Goal: Information Seeking & Learning: Learn about a topic

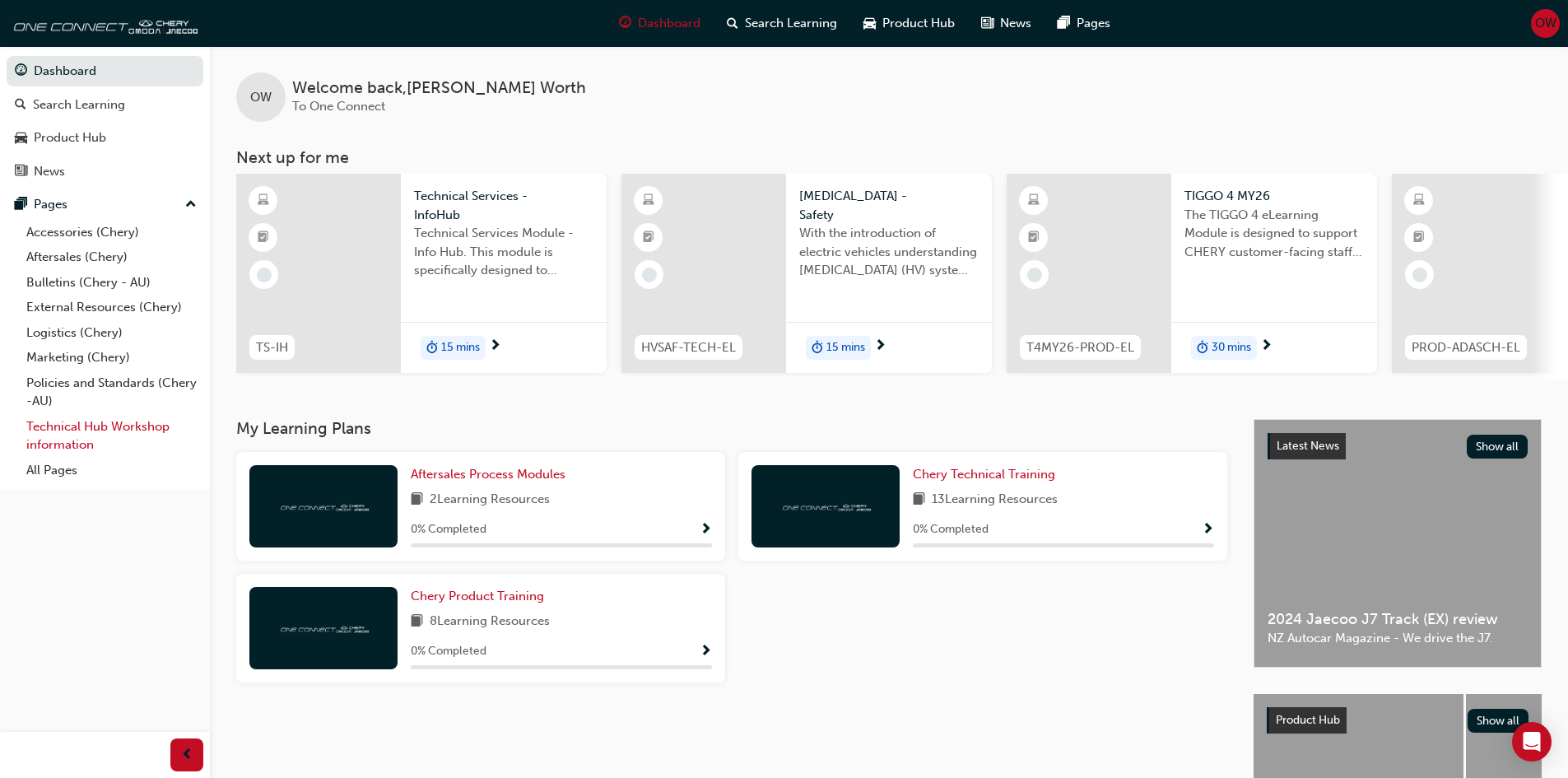
click at [97, 426] on link "Technical Hub Workshop information" at bounding box center [111, 436] width 183 height 44
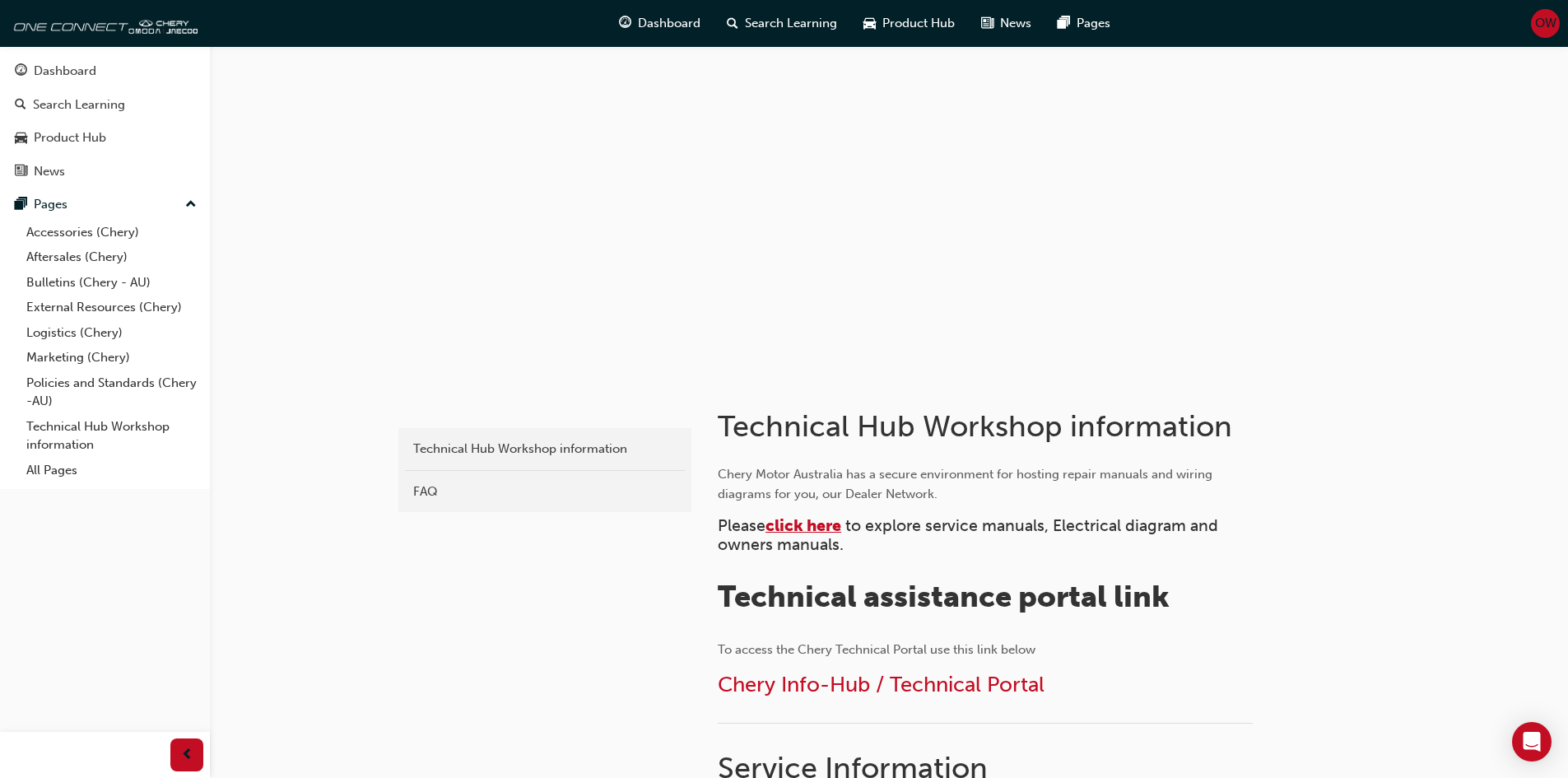
click at [797, 528] on span "click here" at bounding box center [803, 525] width 76 height 19
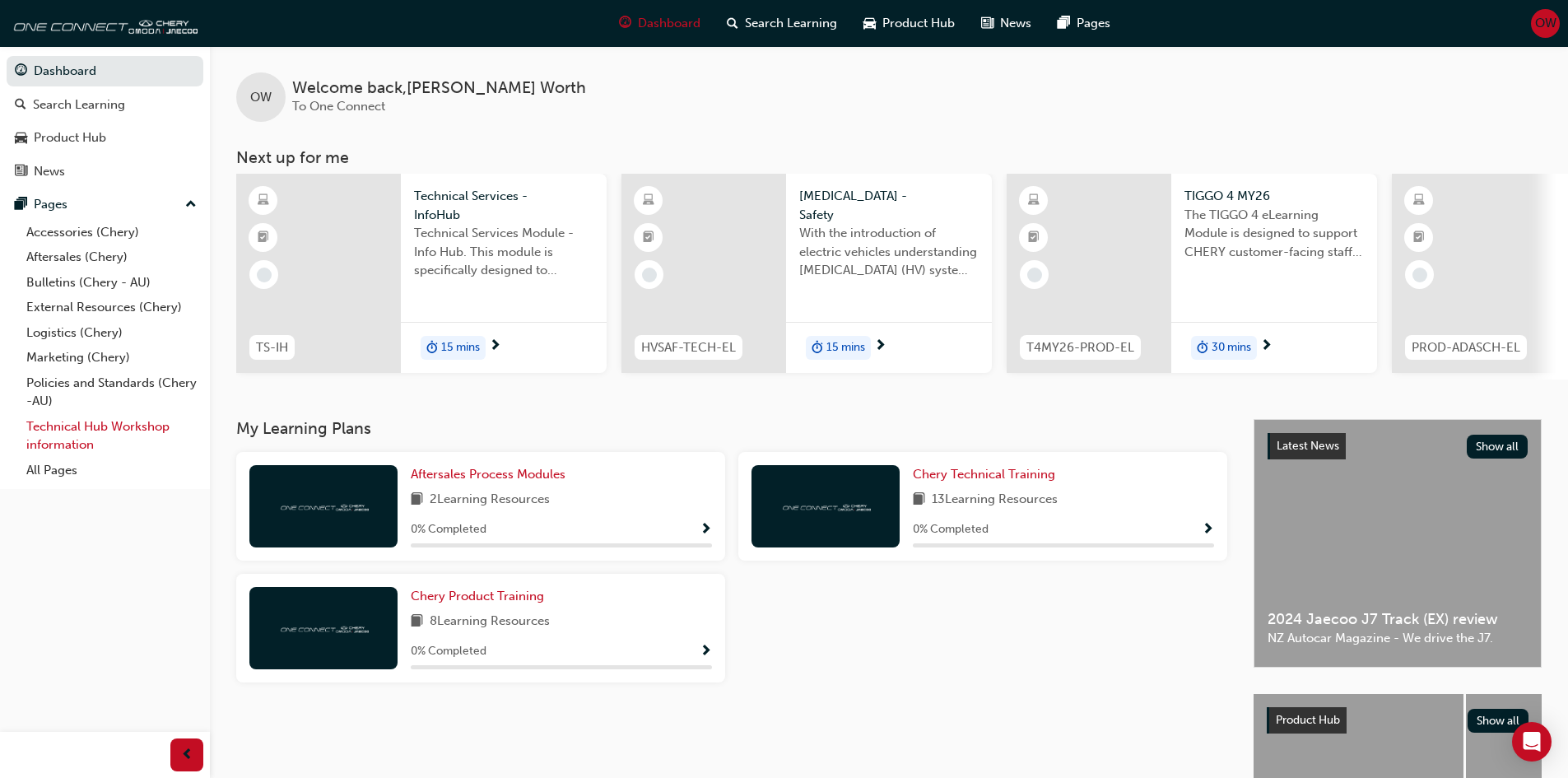
click at [103, 441] on link "Technical Hub Workshop information" at bounding box center [111, 436] width 183 height 44
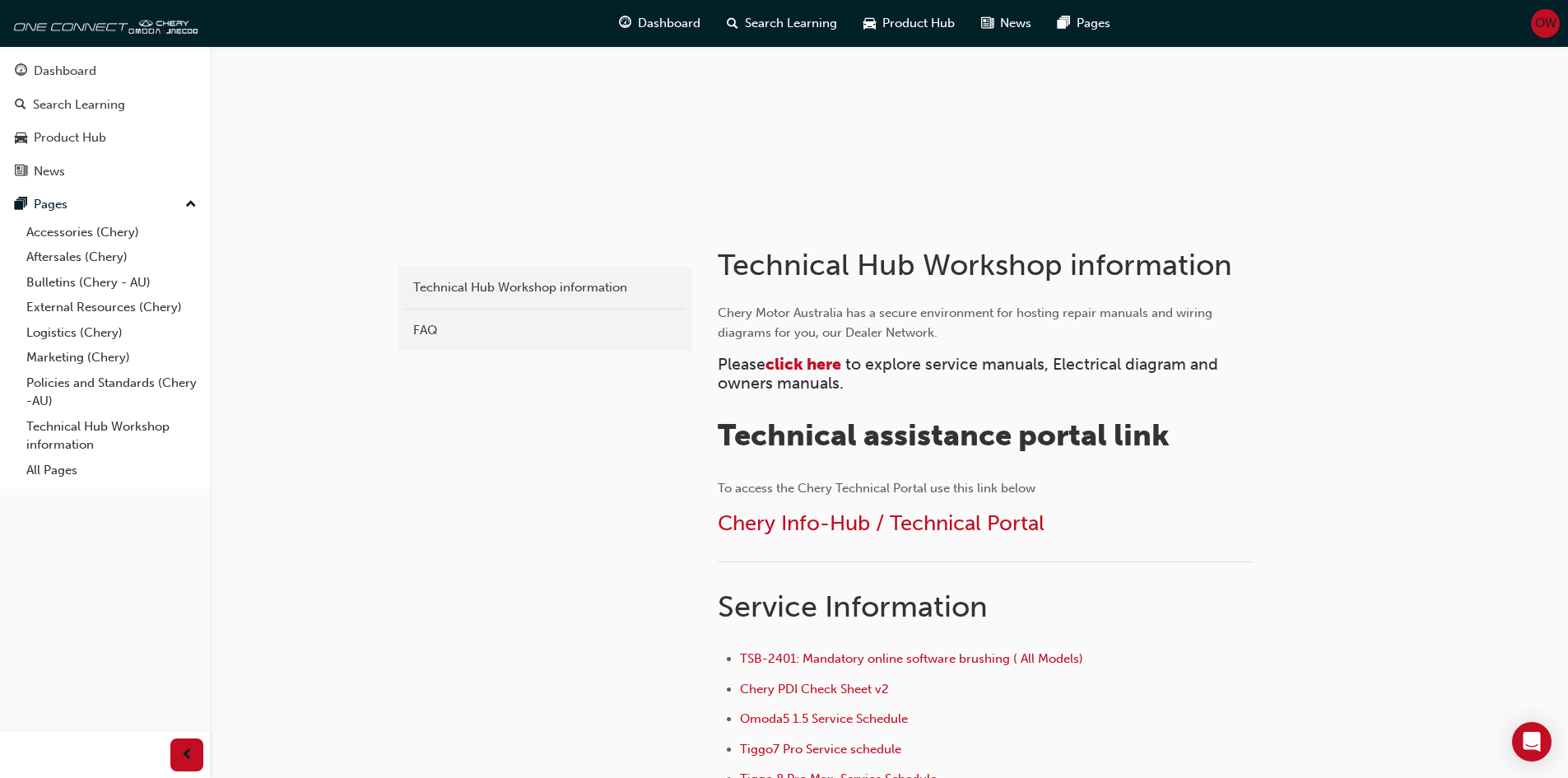
scroll to position [164, 0]
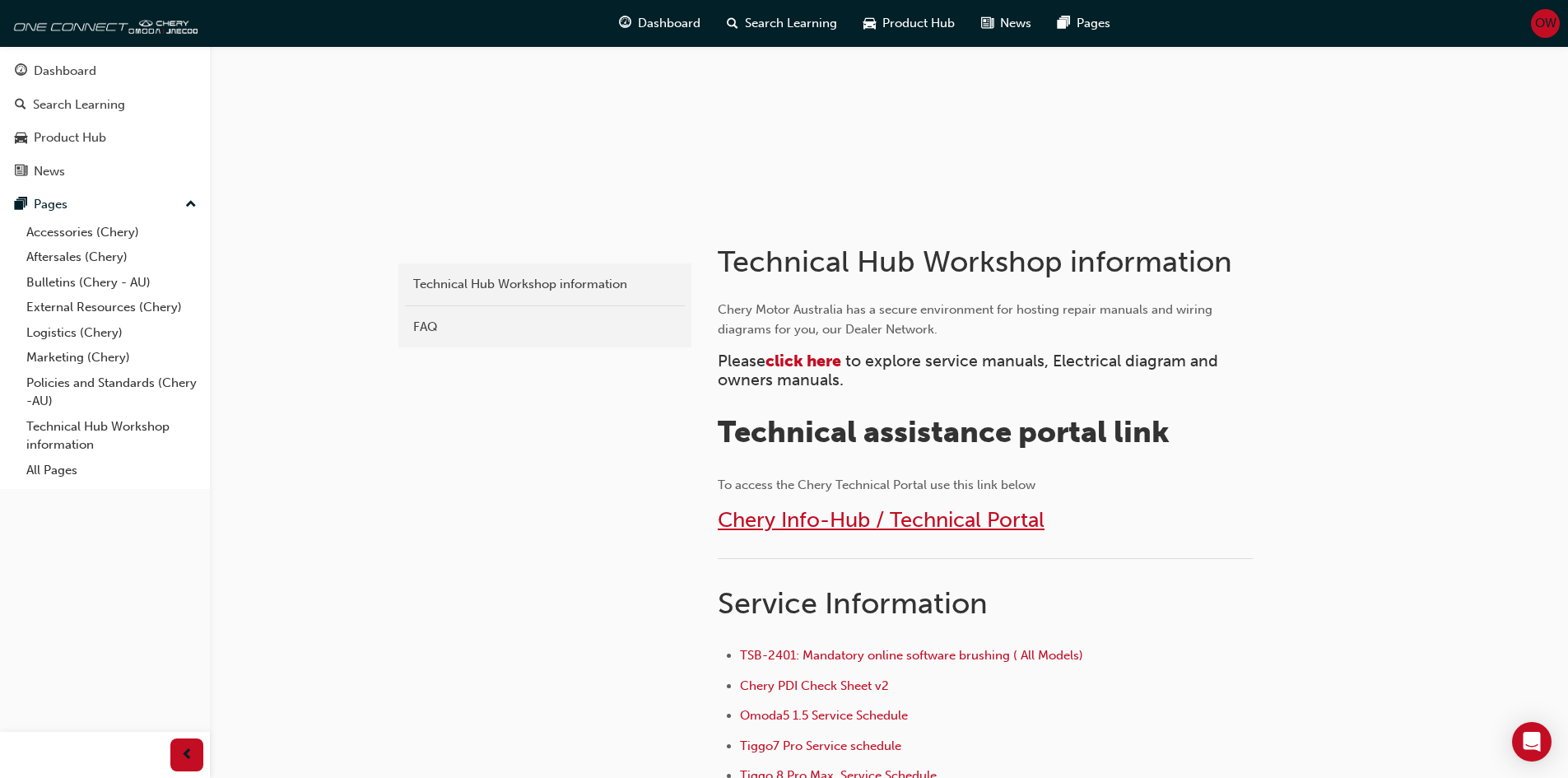
click at [867, 526] on span "Chery Info-Hub / Technical Portal" at bounding box center [881, 520] width 327 height 26
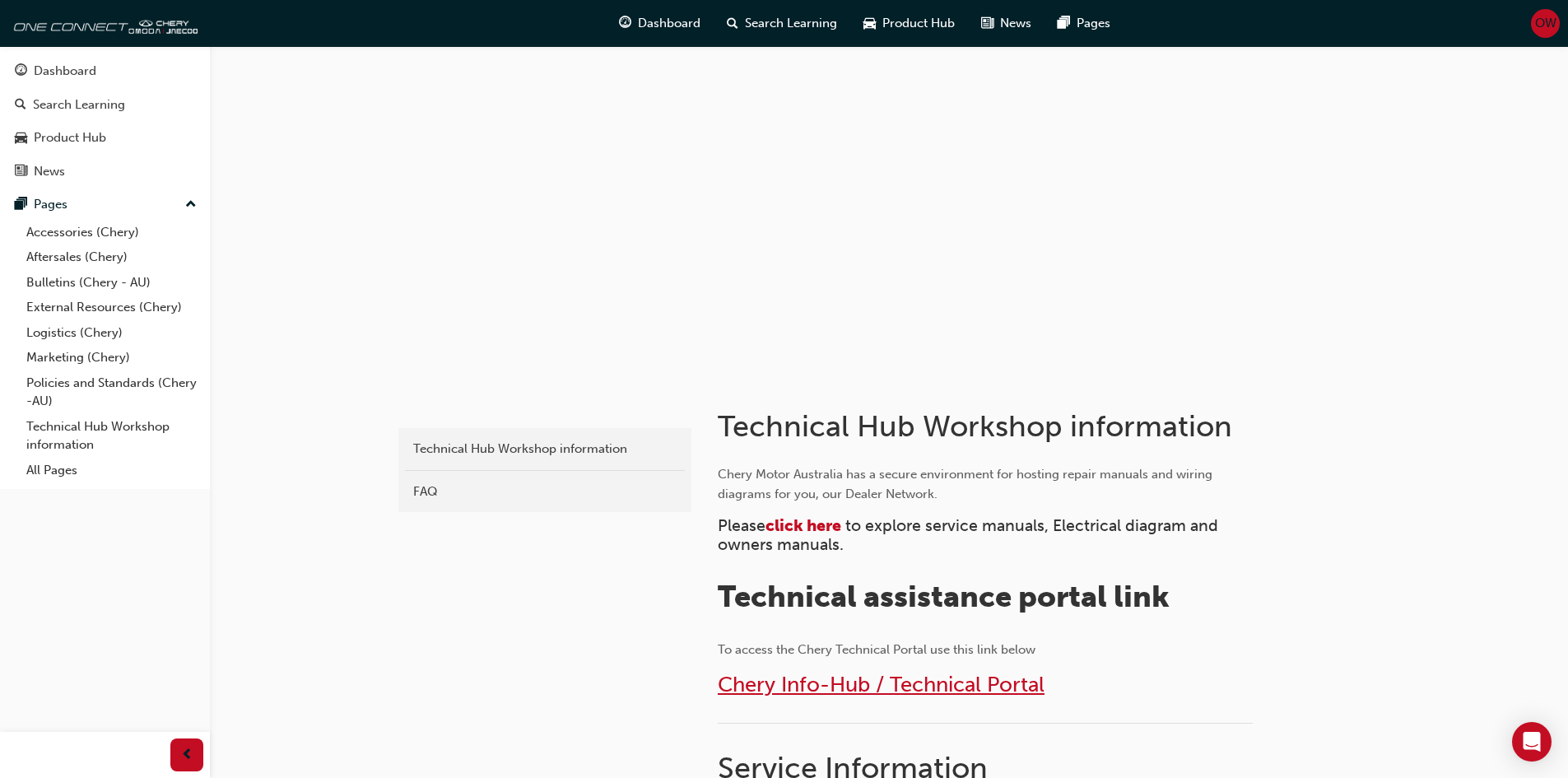
click at [898, 694] on span "Chery Info-Hub / Technical Portal" at bounding box center [881, 685] width 327 height 26
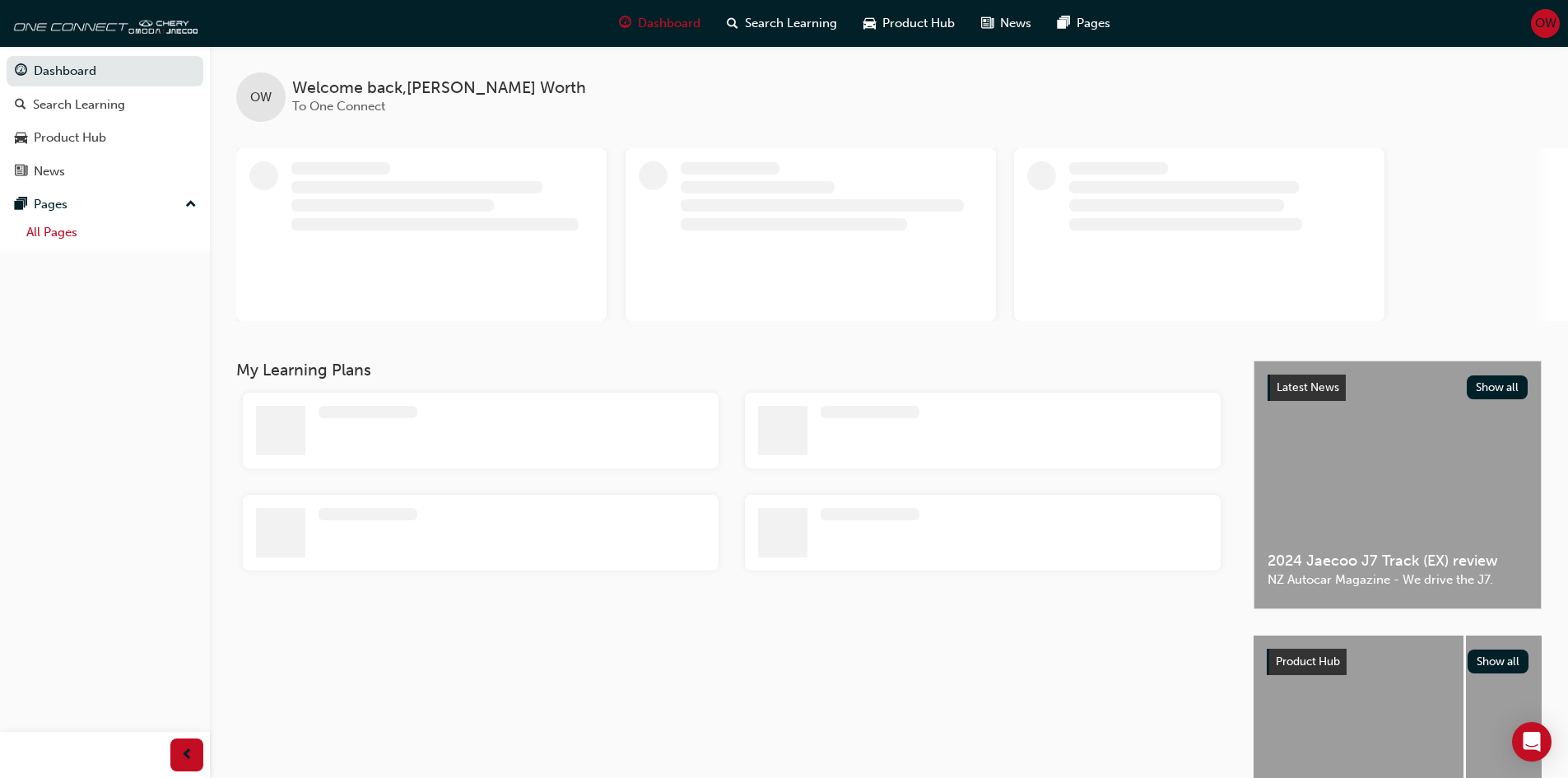
click at [70, 230] on link "All Pages" at bounding box center [111, 233] width 183 height 26
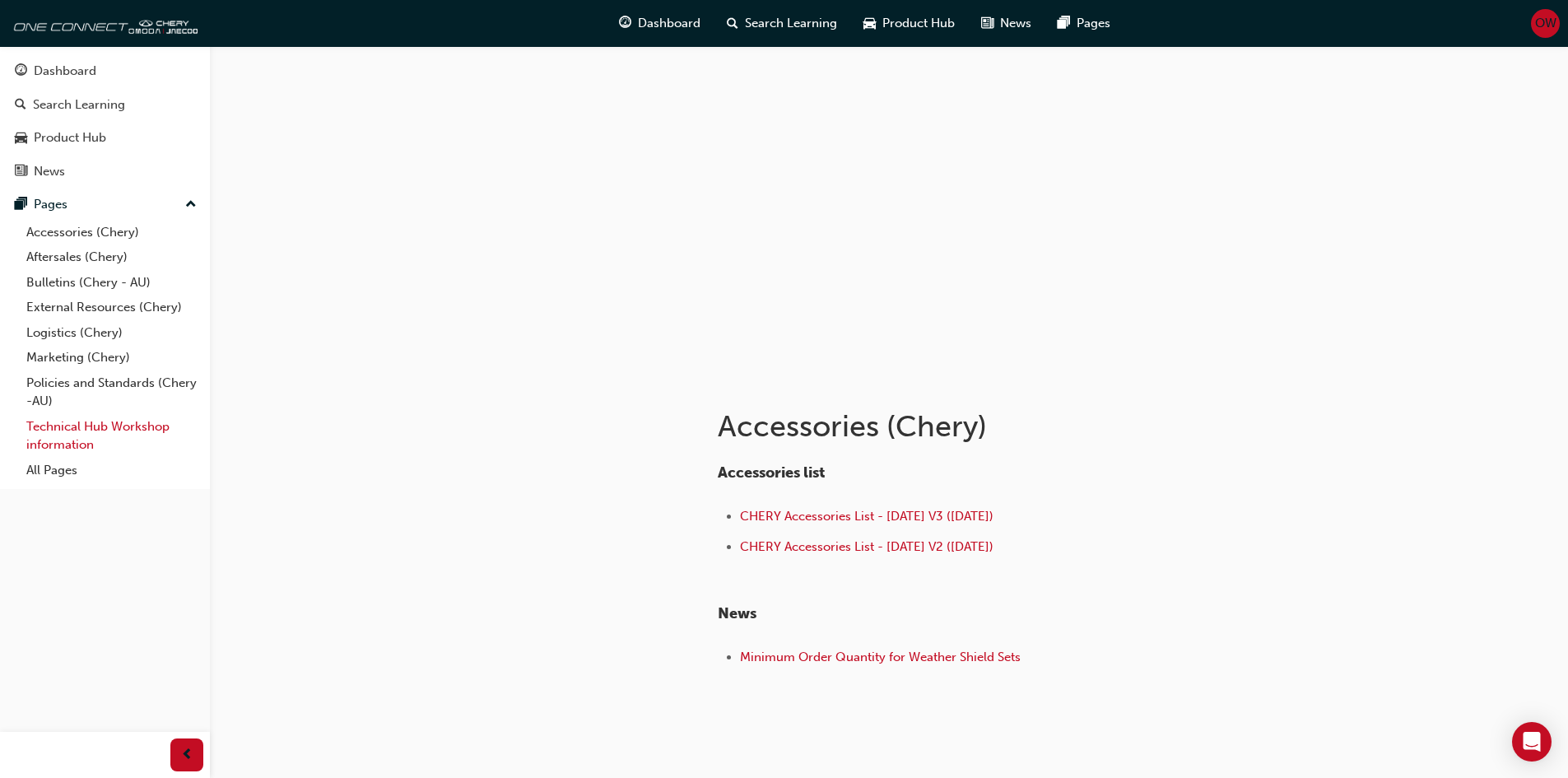
click at [73, 447] on link "Technical Hub Workshop information" at bounding box center [111, 436] width 183 height 44
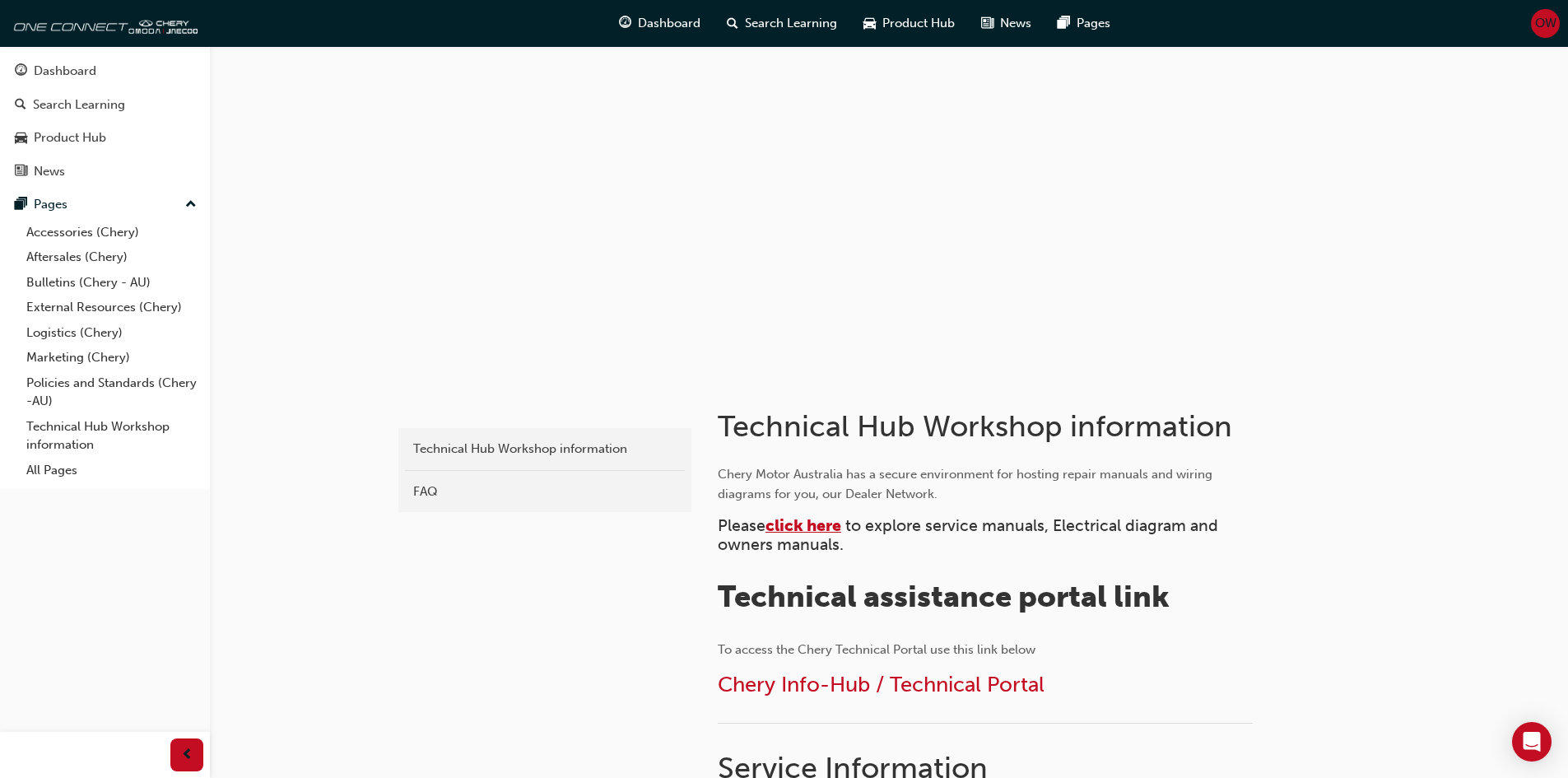
click at [817, 527] on span "click here" at bounding box center [803, 525] width 76 height 19
